Goal: Check status: Check status

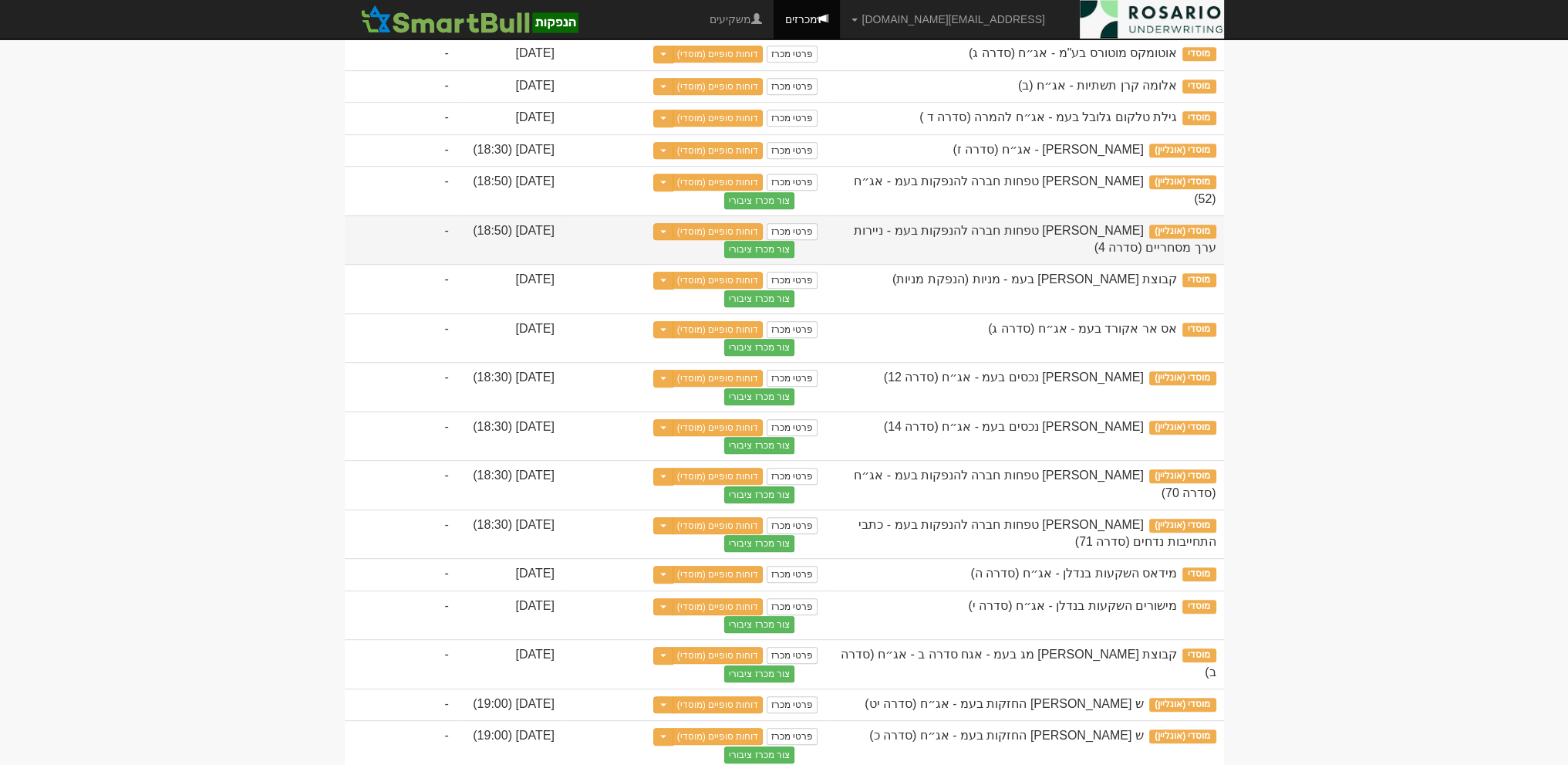
scroll to position [1022, 0]
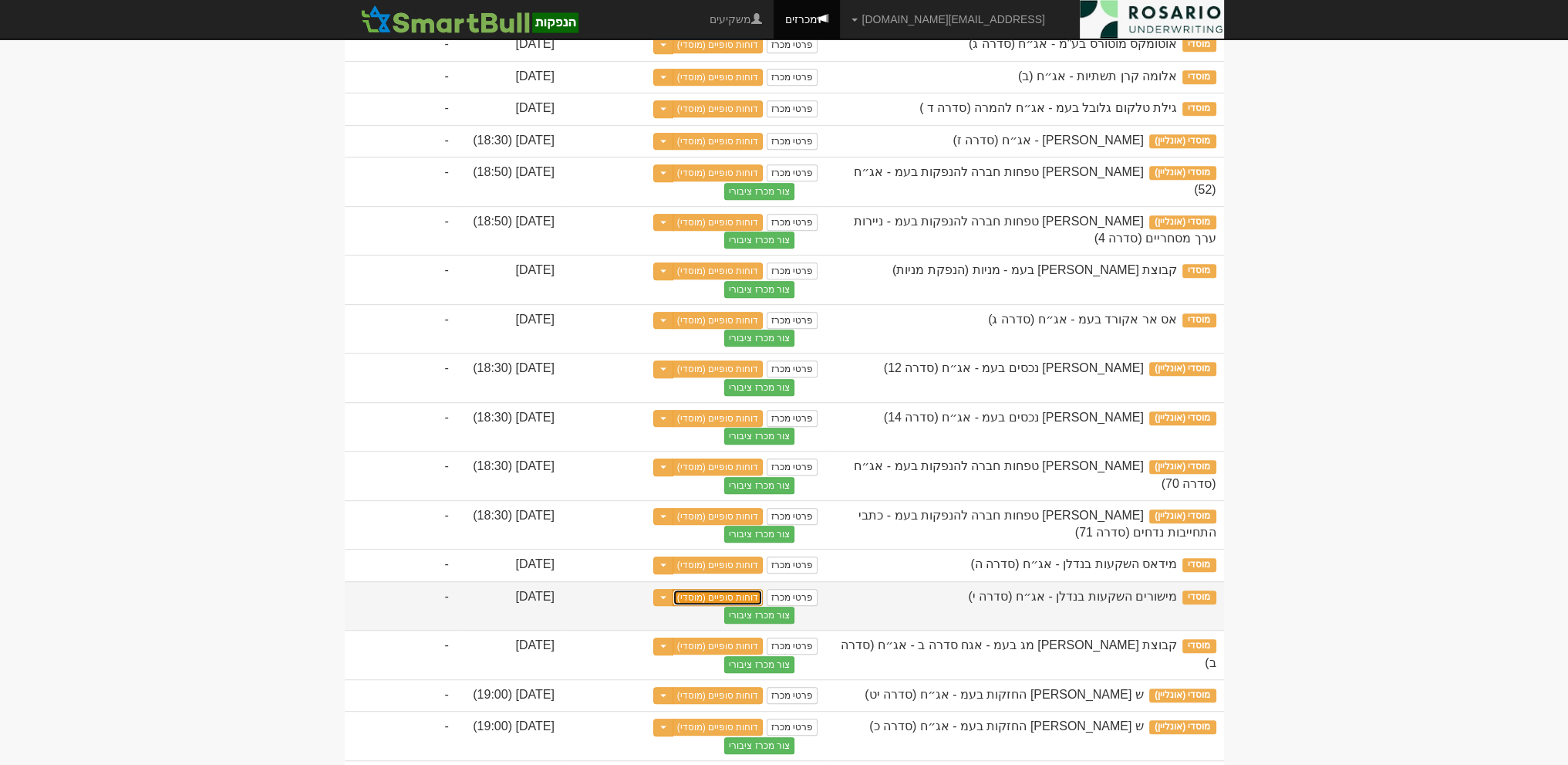
click at [705, 606] on link "דוחות סופיים (מוסדי)" at bounding box center [718, 597] width 91 height 17
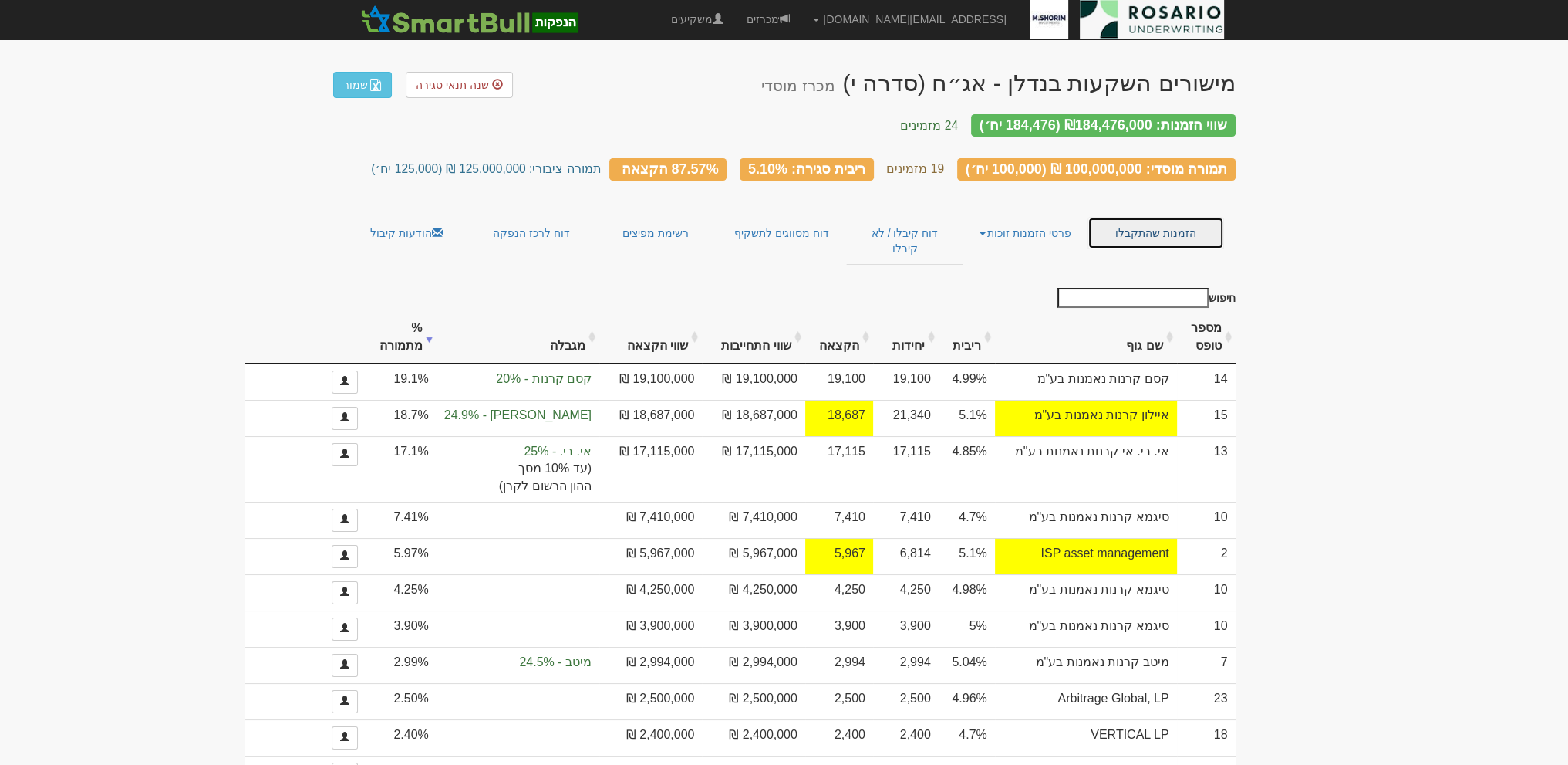
click at [1113, 219] on link "הזמנות שהתקבלו" at bounding box center [1155, 233] width 136 height 32
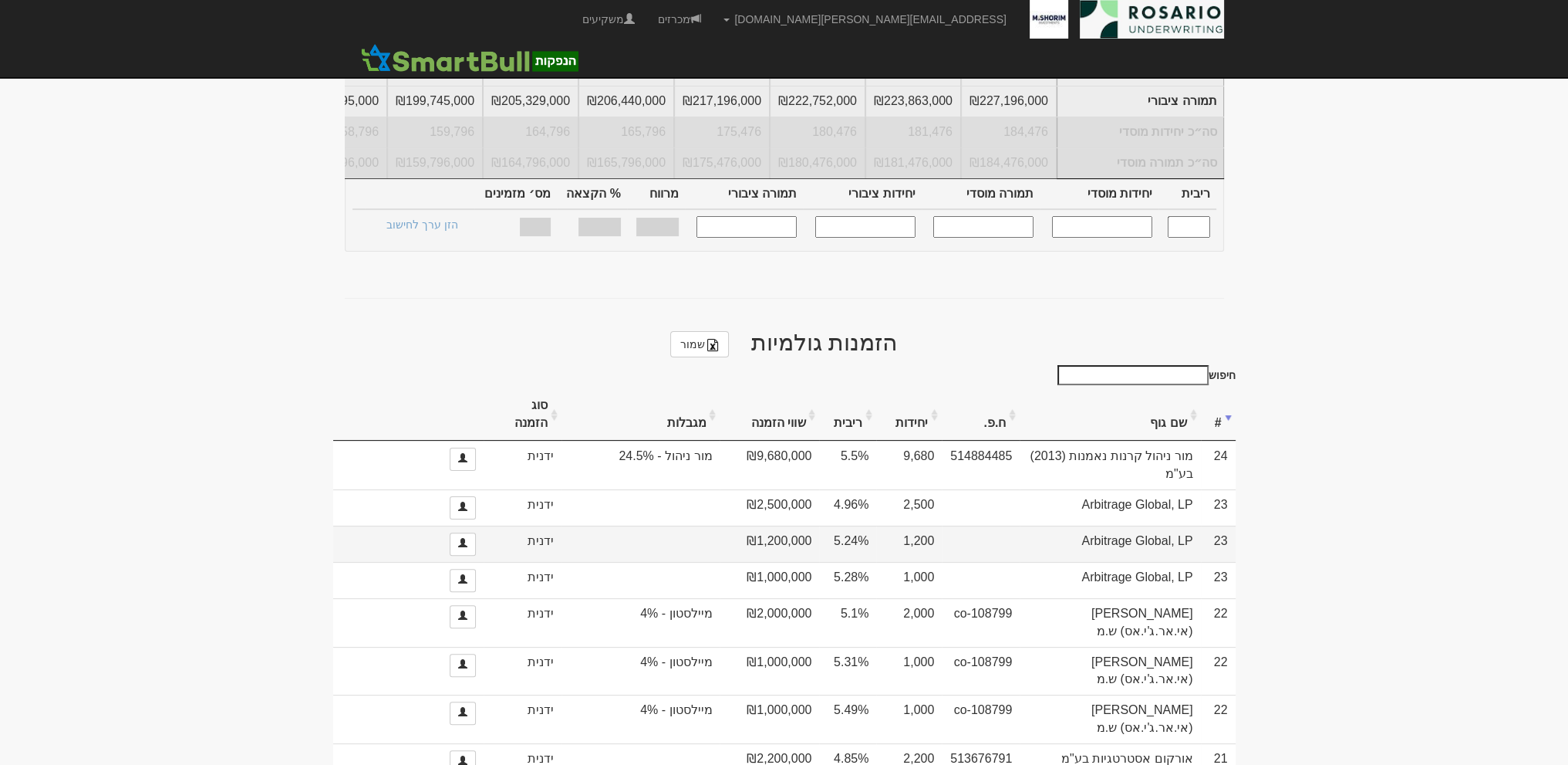
scroll to position [558, 0]
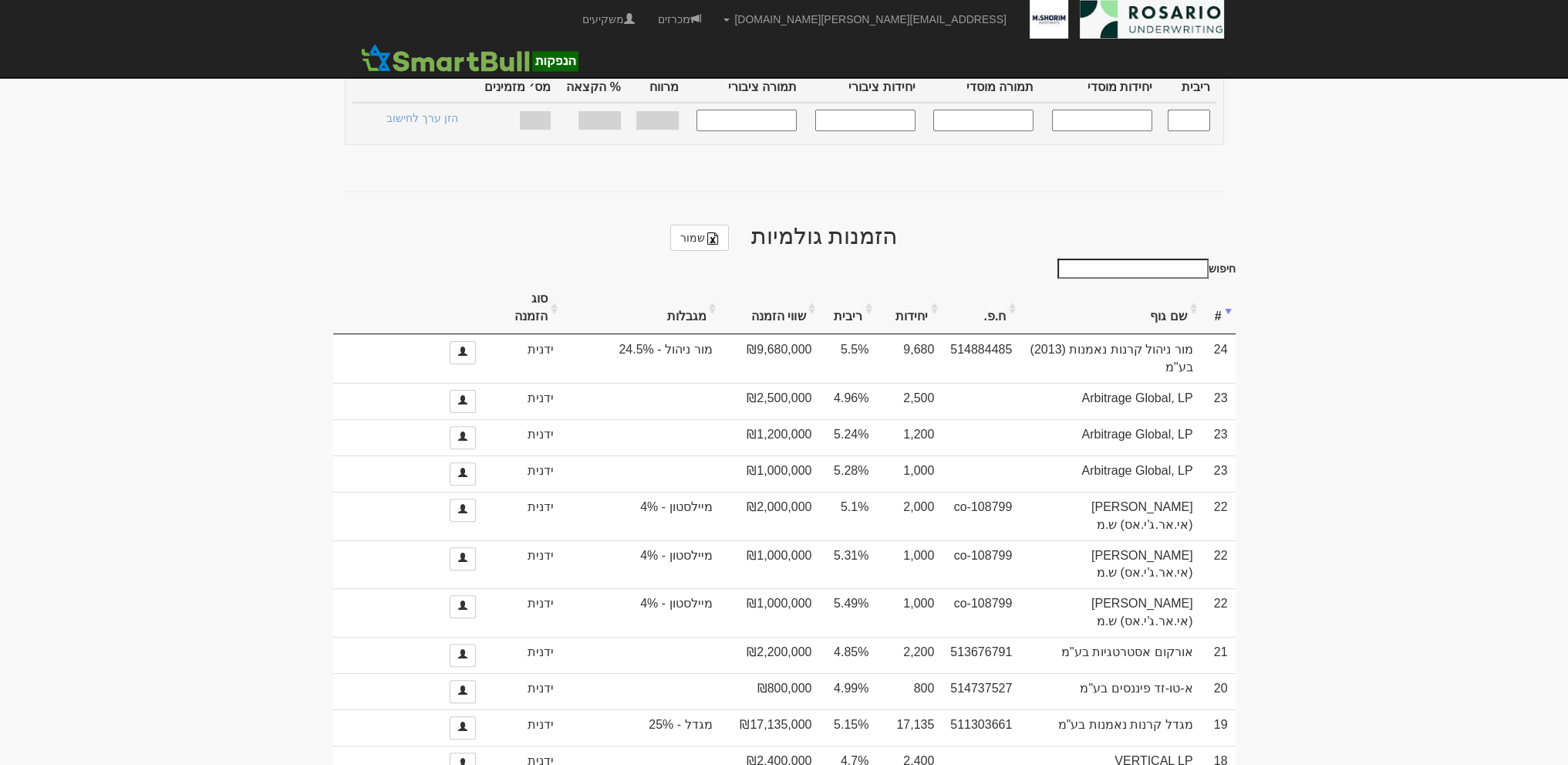
click at [904, 303] on th "יחידות" at bounding box center [909, 308] width 66 height 51
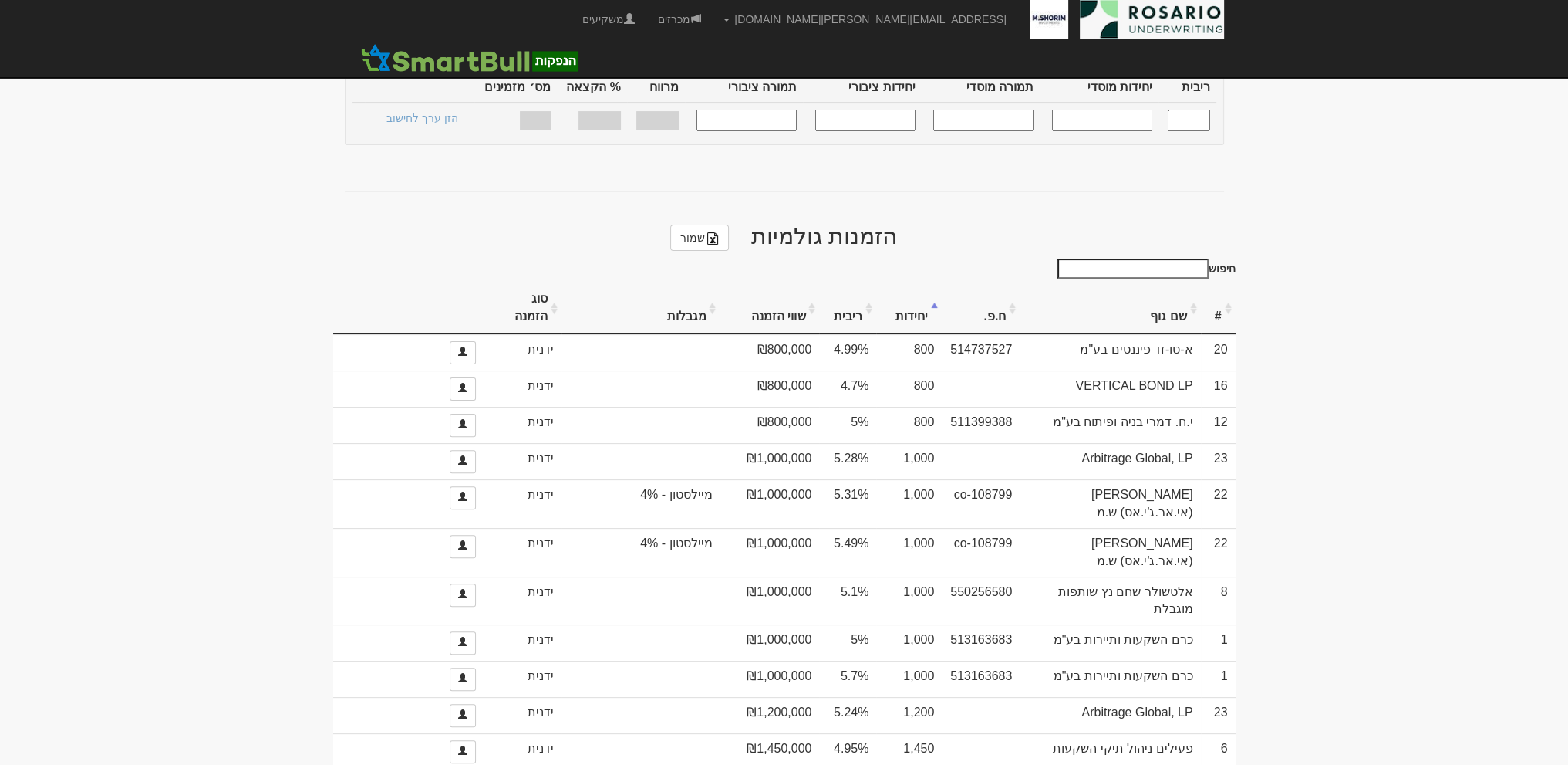
click at [904, 303] on th "יחידות" at bounding box center [909, 308] width 66 height 51
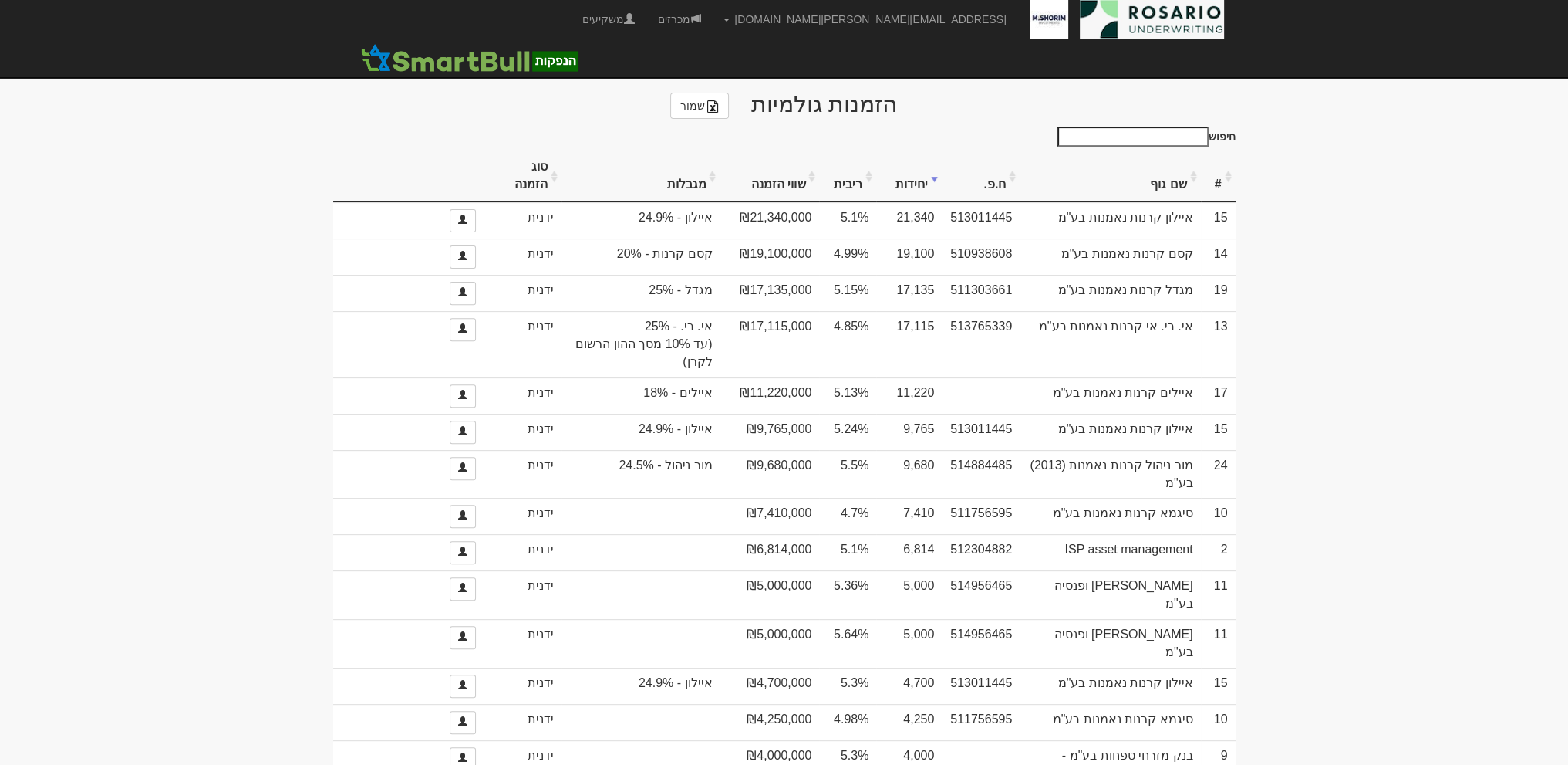
scroll to position [695, 0]
